Goal: Book appointment/travel/reservation

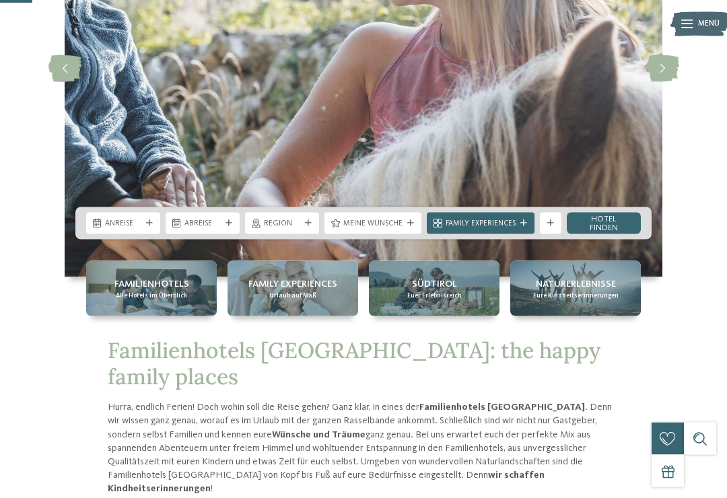
scroll to position [197, 0]
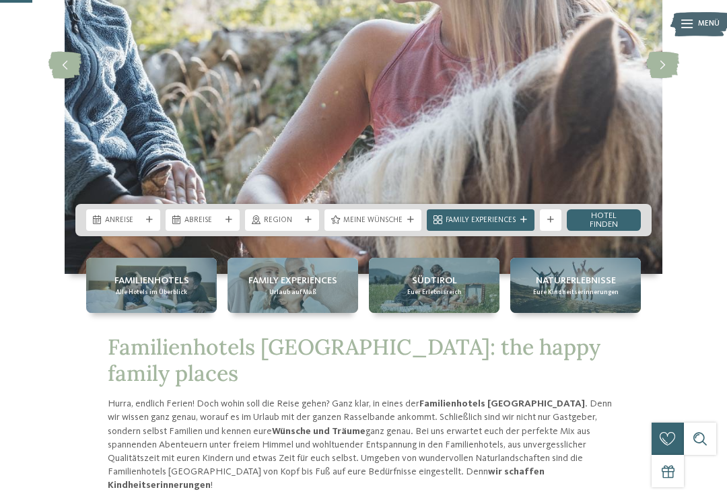
click at [137, 226] on div "Anreise" at bounding box center [123, 219] width 42 height 11
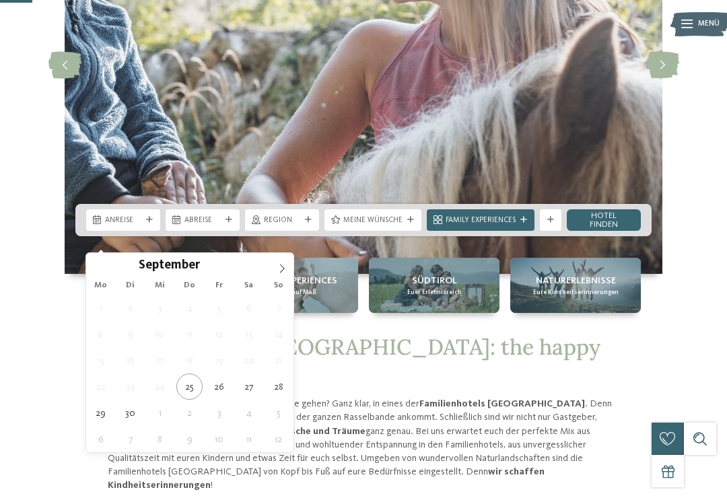
click at [287, 271] on span at bounding box center [282, 264] width 23 height 23
type div "[DATE]"
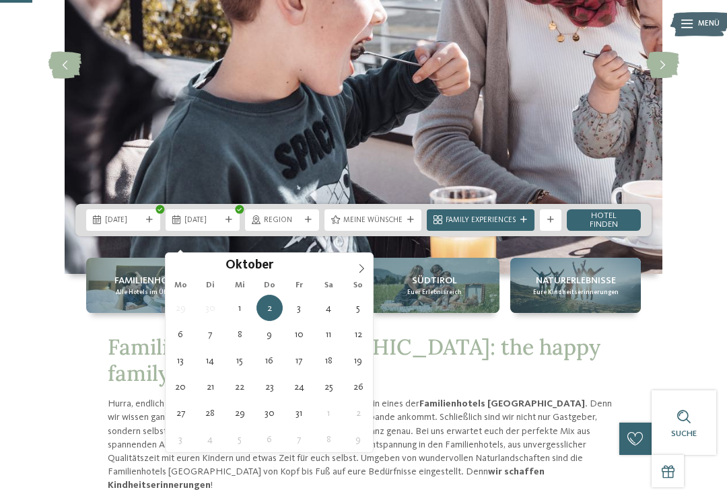
type div "[DATE]"
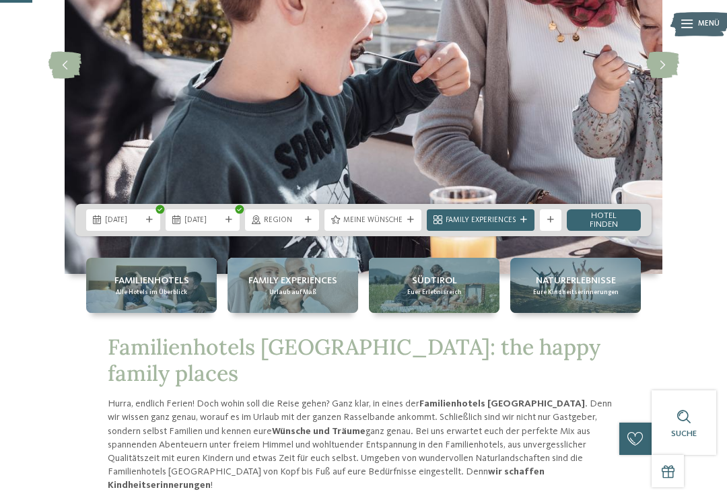
click at [300, 226] on span "Region" at bounding box center [282, 220] width 36 height 11
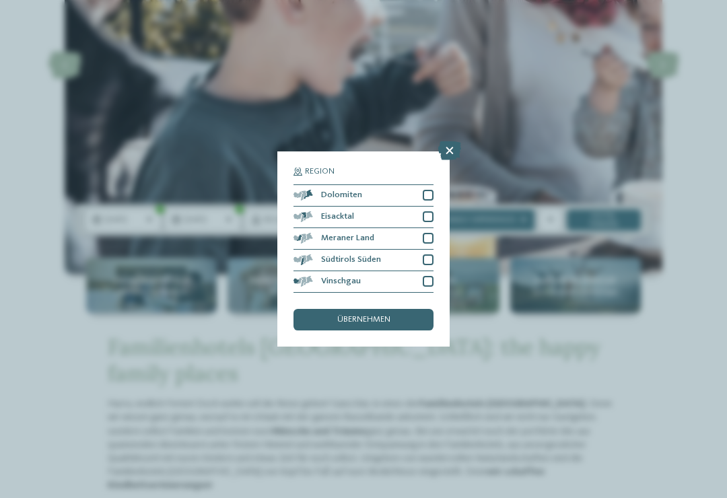
click at [409, 228] on div "Meraner Land" at bounding box center [364, 239] width 140 height 22
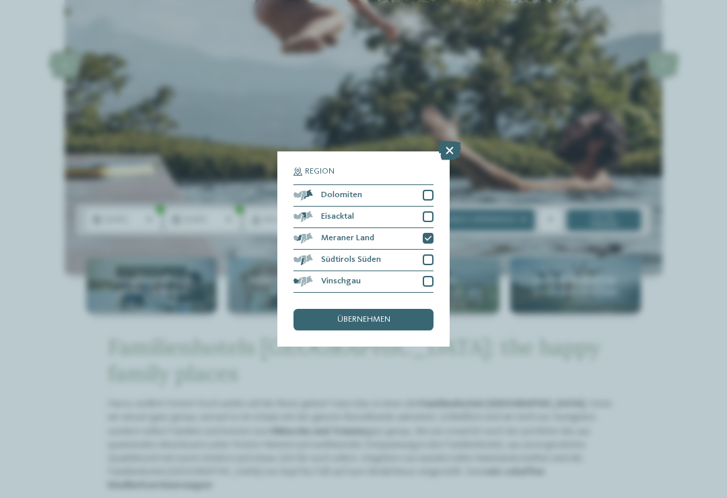
click at [399, 309] on div "übernehmen" at bounding box center [364, 320] width 140 height 22
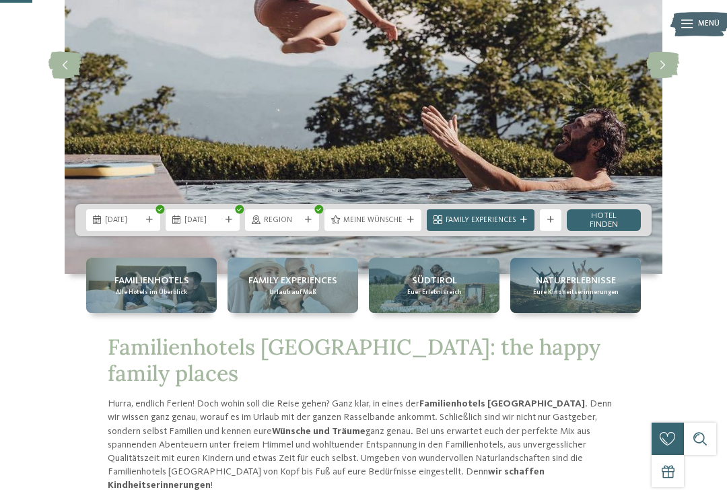
click at [300, 231] on div "Region" at bounding box center [282, 220] width 74 height 22
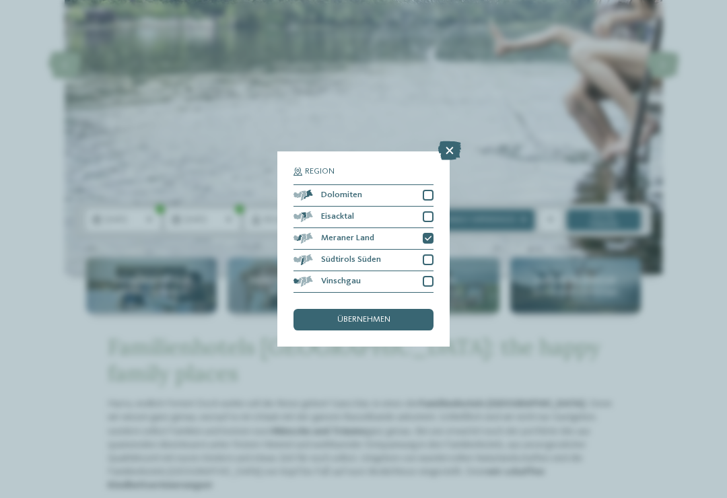
click at [404, 228] on div "Meraner Land" at bounding box center [364, 239] width 140 height 22
click at [431, 233] on div at bounding box center [428, 238] width 11 height 11
click at [398, 309] on div "übernehmen" at bounding box center [364, 320] width 140 height 22
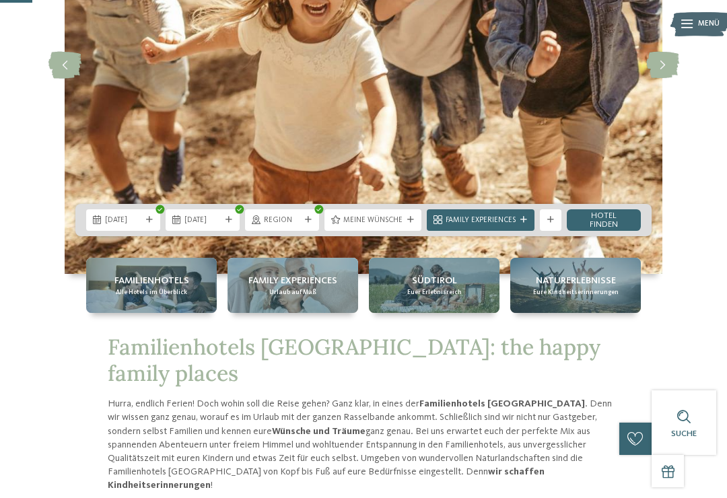
click at [399, 226] on div "Meine Wünsche" at bounding box center [373, 219] width 65 height 11
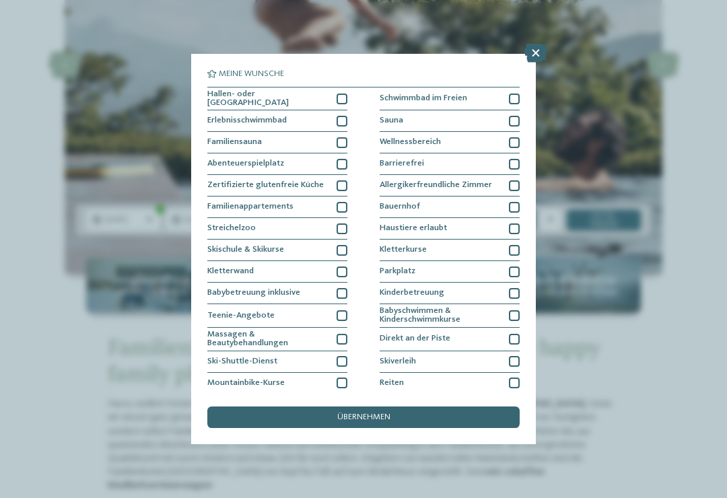
click at [347, 87] on div "Hallen- oder [GEOGRAPHIC_DATA] Schwimmbad im Freien Erlebnisschwimmbad" at bounding box center [363, 273] width 312 height 372
click at [345, 94] on div at bounding box center [342, 99] width 11 height 11
click at [346, 116] on div at bounding box center [342, 121] width 11 height 11
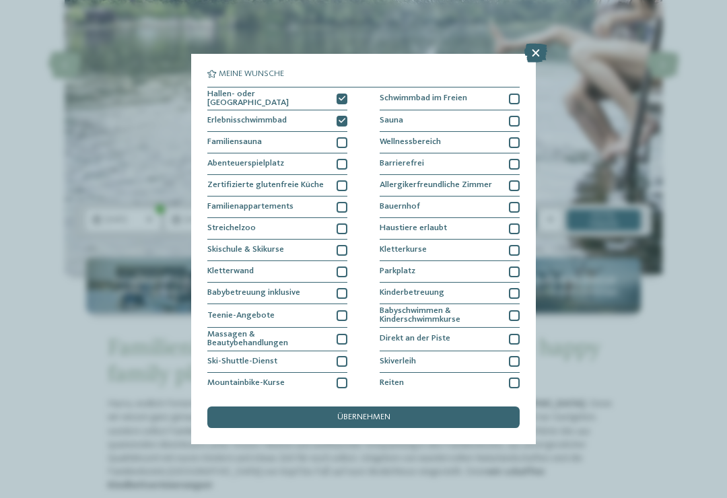
click at [346, 160] on div at bounding box center [342, 164] width 11 height 11
click at [346, 197] on div "Familienappartements" at bounding box center [277, 208] width 140 height 22
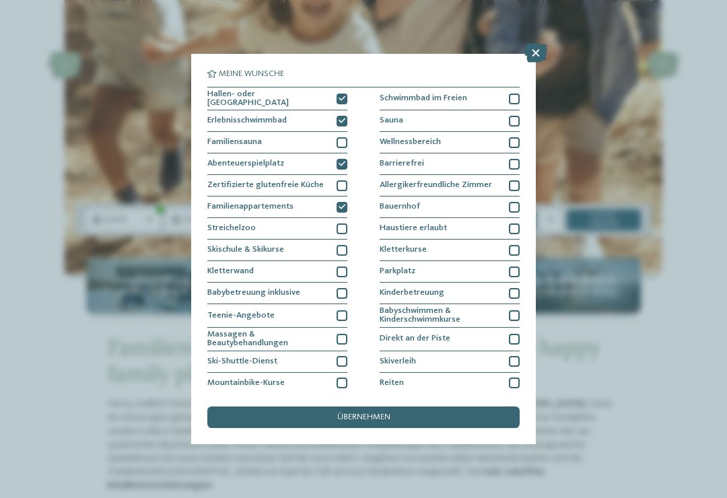
click at [347, 224] on div at bounding box center [342, 229] width 11 height 11
click at [339, 272] on div at bounding box center [342, 272] width 11 height 11
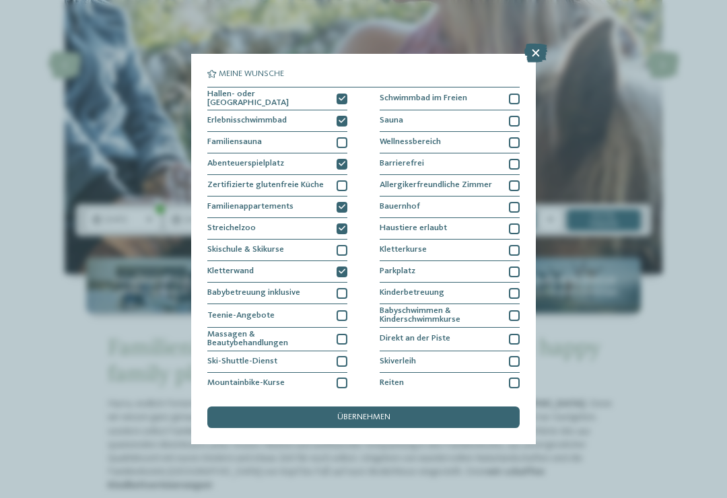
click at [515, 100] on div at bounding box center [514, 99] width 11 height 11
click at [422, 407] on div "übernehmen" at bounding box center [363, 418] width 312 height 22
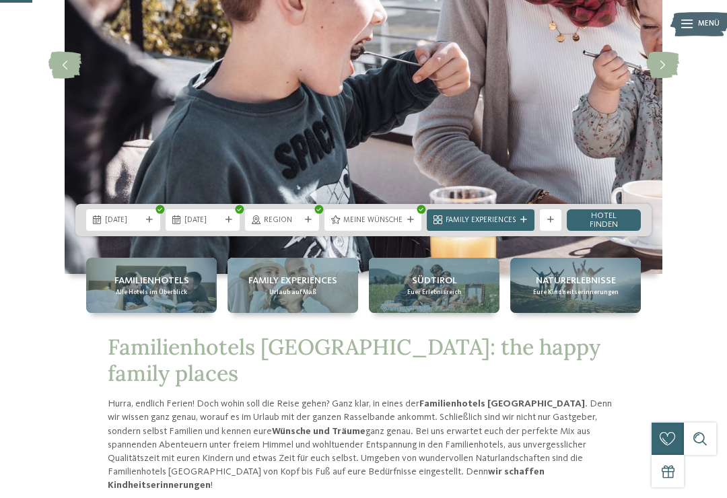
click at [512, 226] on div "Family Experiences" at bounding box center [480, 219] width 75 height 11
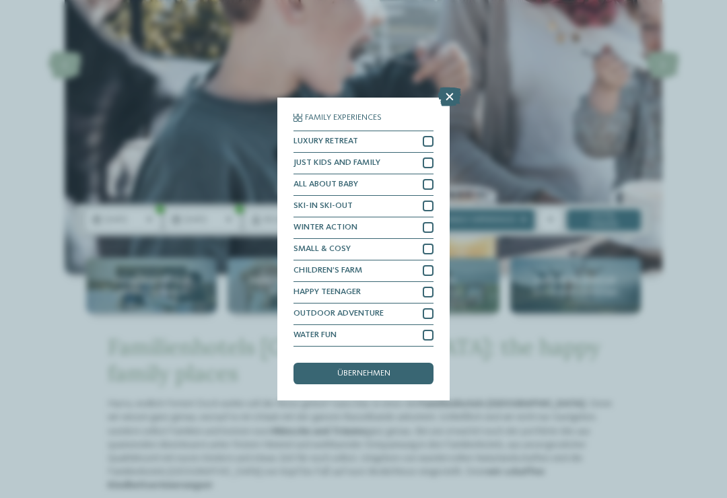
click at [505, 246] on div "Family Experiences LUXURY RETREAT JUST KIDS AND FAMILY" at bounding box center [363, 249] width 727 height 498
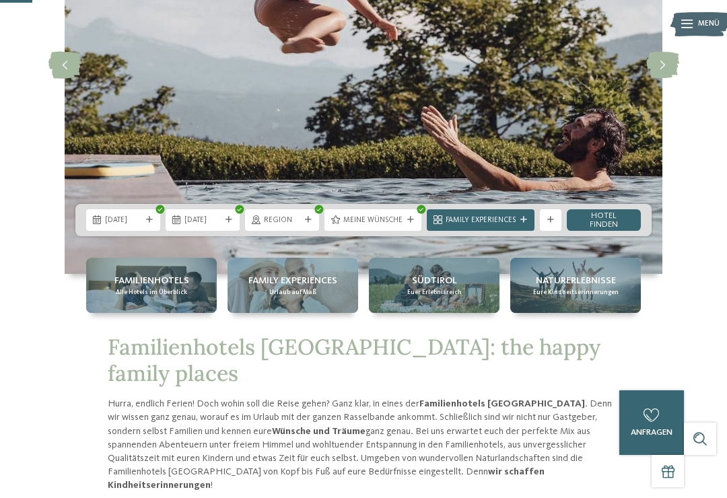
click at [499, 231] on div "Family Experiences" at bounding box center [481, 220] width 108 height 22
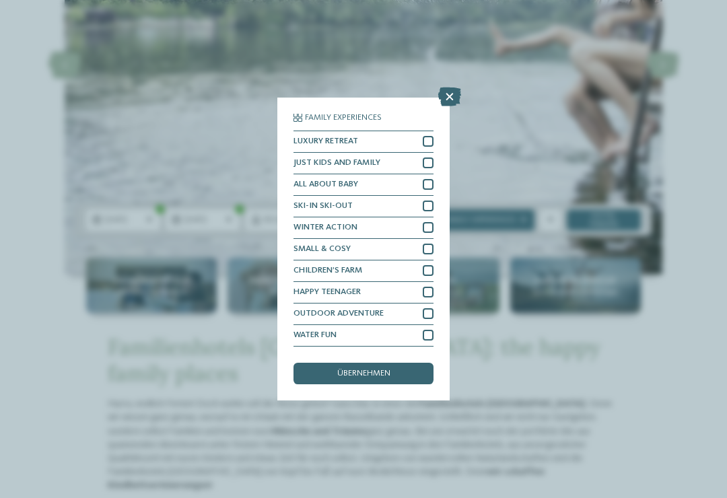
click at [403, 363] on div "übernehmen" at bounding box center [364, 374] width 140 height 22
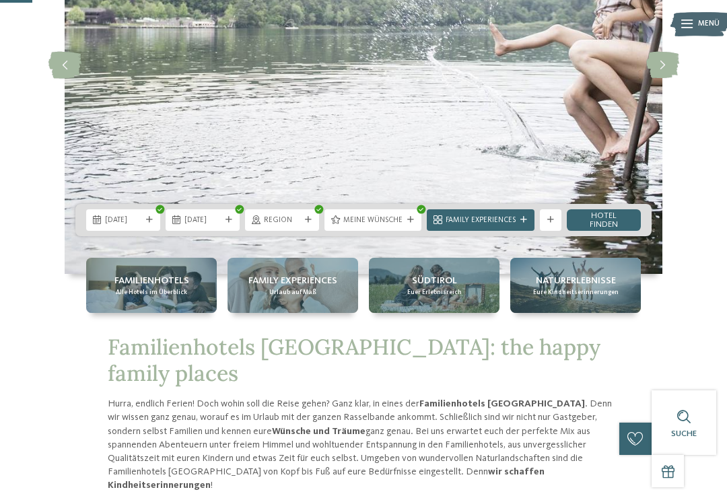
click at [620, 231] on link "Hotel finden" at bounding box center [604, 220] width 74 height 22
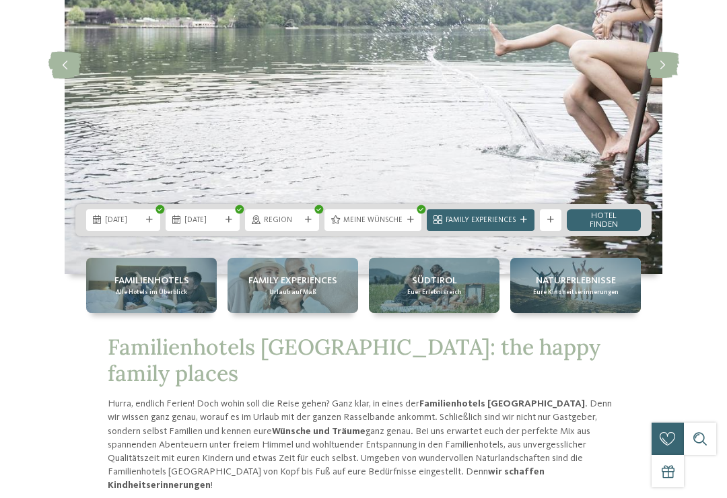
scroll to position [0, 0]
